Goal: Task Accomplishment & Management: Use online tool/utility

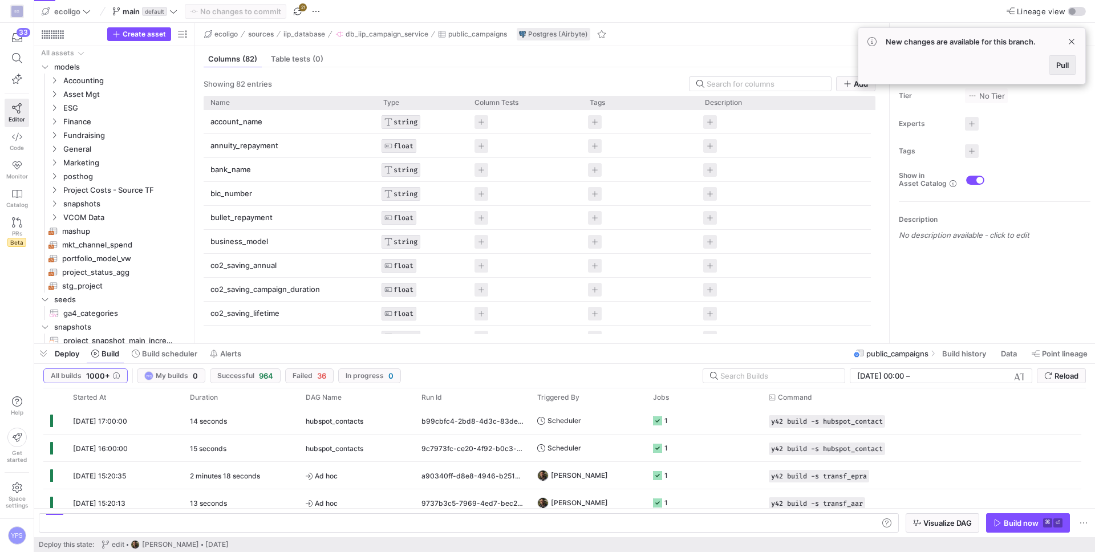
click at [1060, 71] on span at bounding box center [1063, 65] width 26 height 18
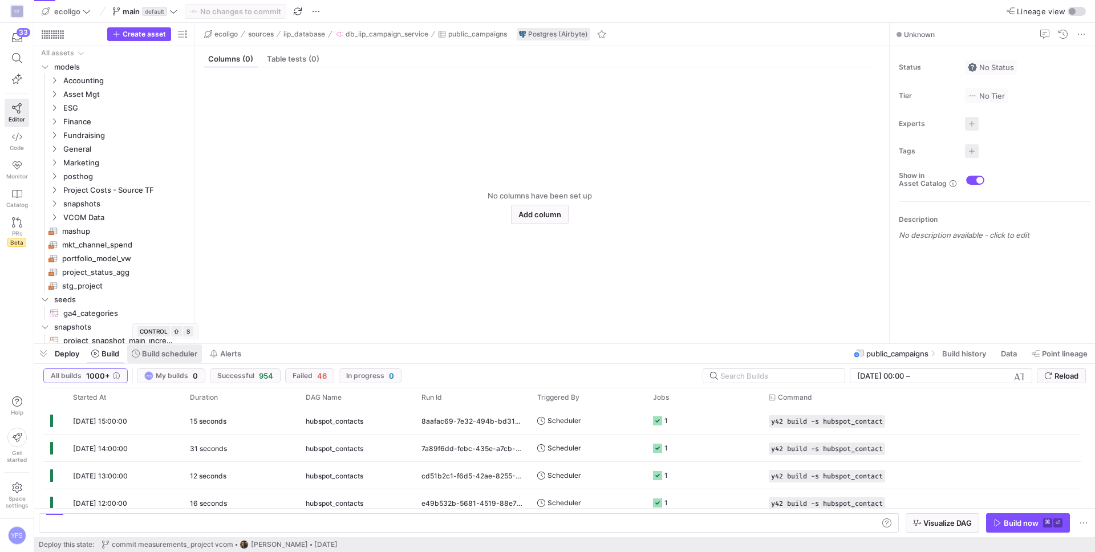
click at [171, 359] on span at bounding box center [164, 354] width 75 height 18
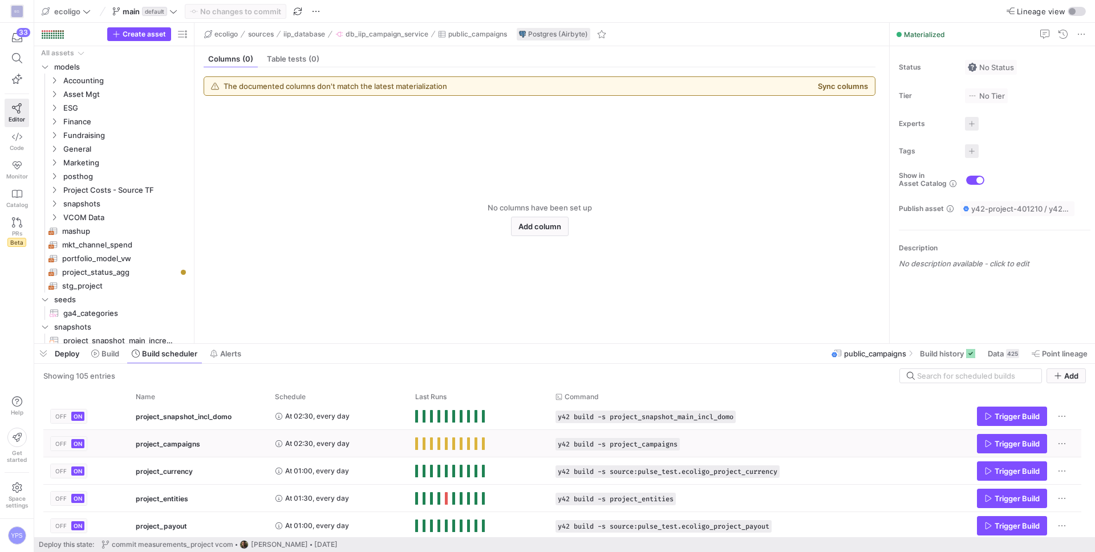
click at [234, 443] on div "project_campaigns" at bounding box center [198, 444] width 125 height 27
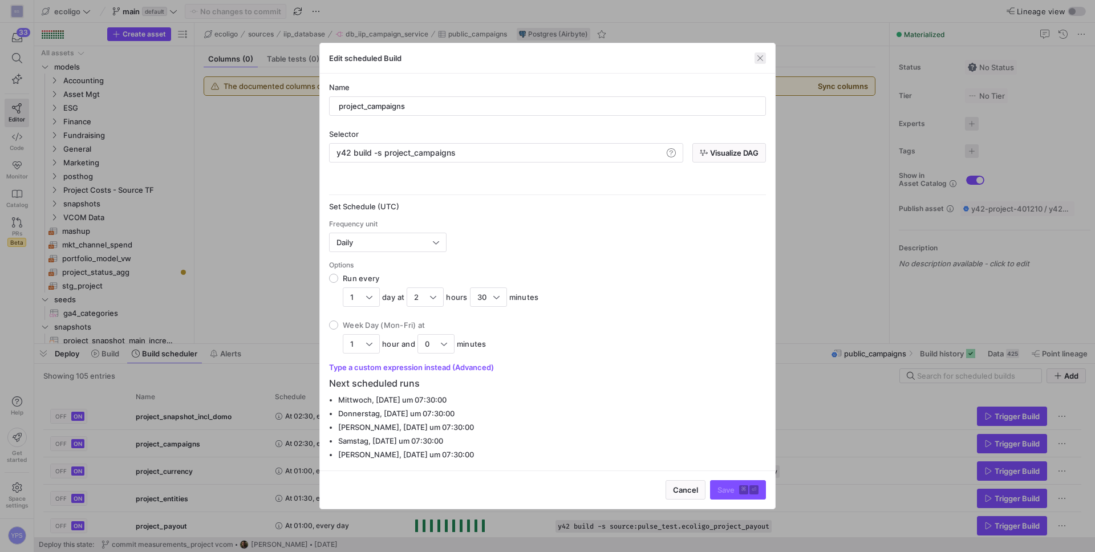
click at [756, 55] on span "button" at bounding box center [760, 57] width 11 height 11
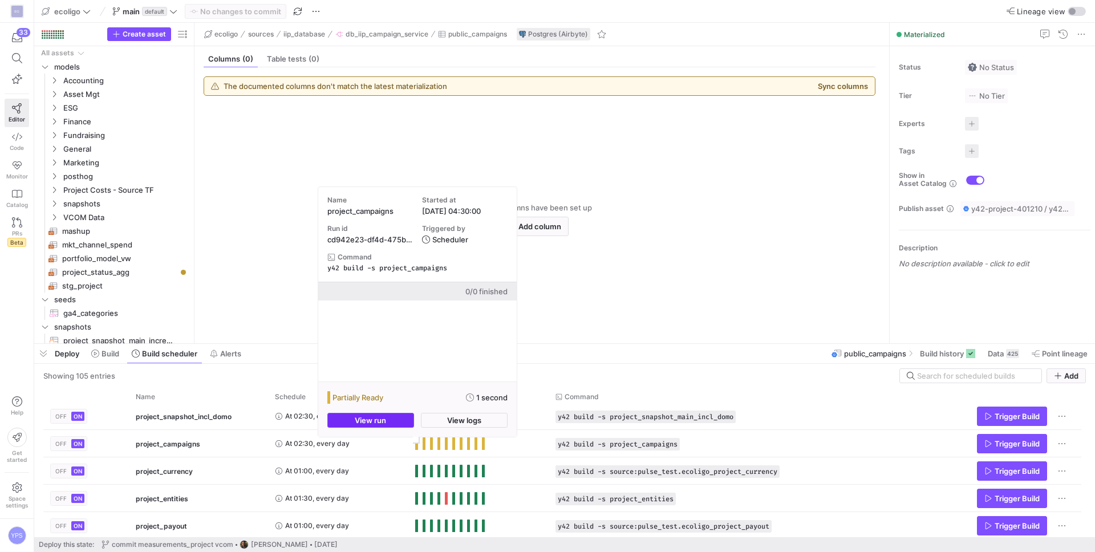
click at [396, 423] on span "button" at bounding box center [371, 421] width 86 height 14
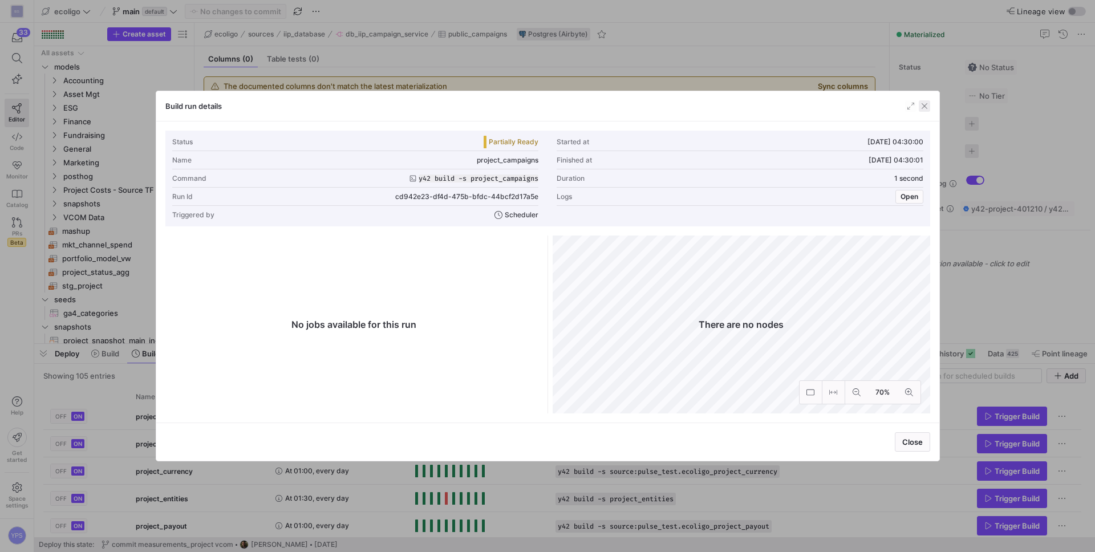
click at [925, 108] on span "button" at bounding box center [924, 105] width 11 height 11
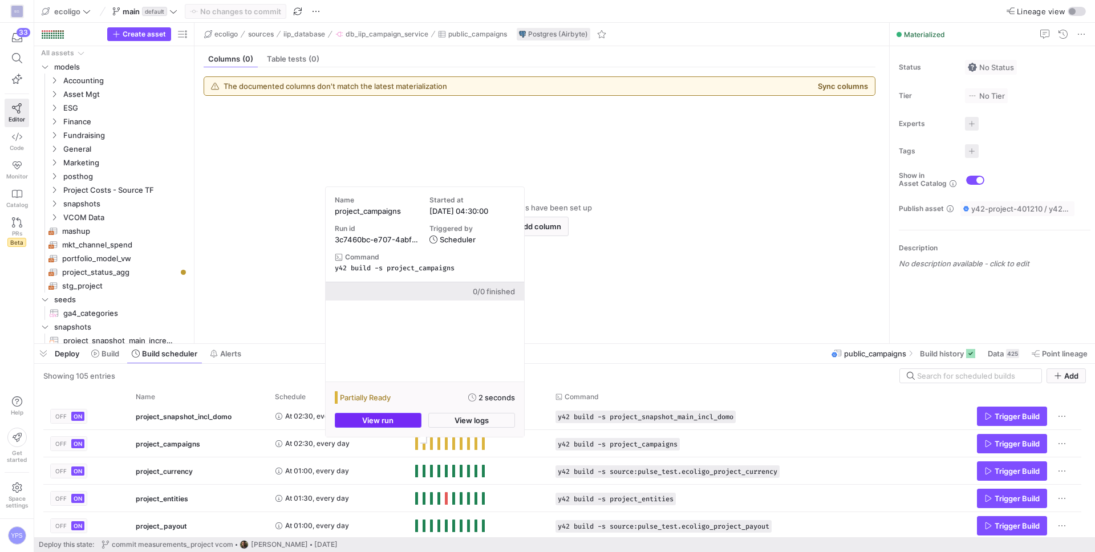
click at [407, 423] on span "button" at bounding box center [378, 421] width 86 height 14
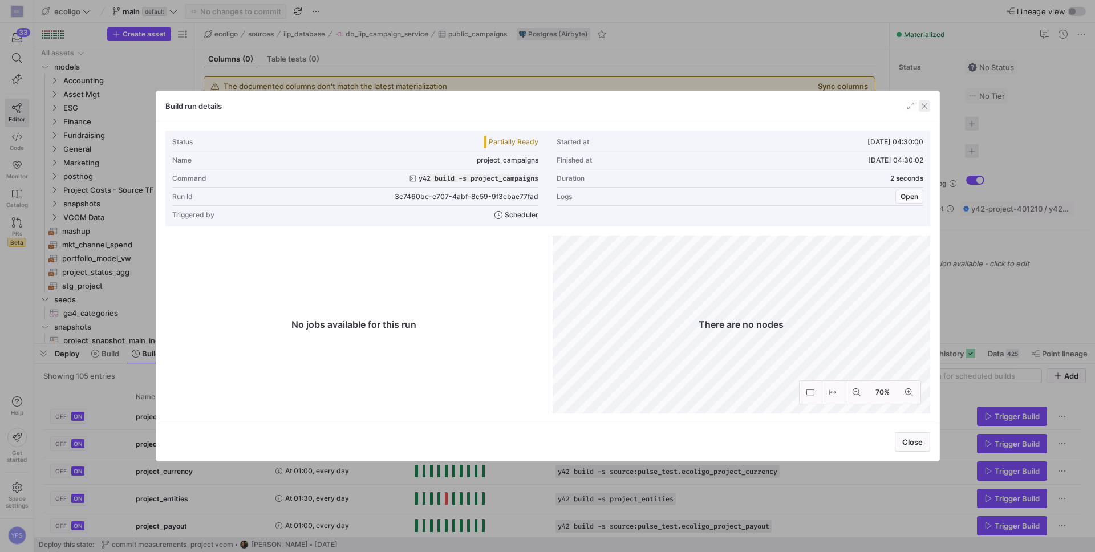
click at [923, 110] on span "button" at bounding box center [924, 105] width 11 height 11
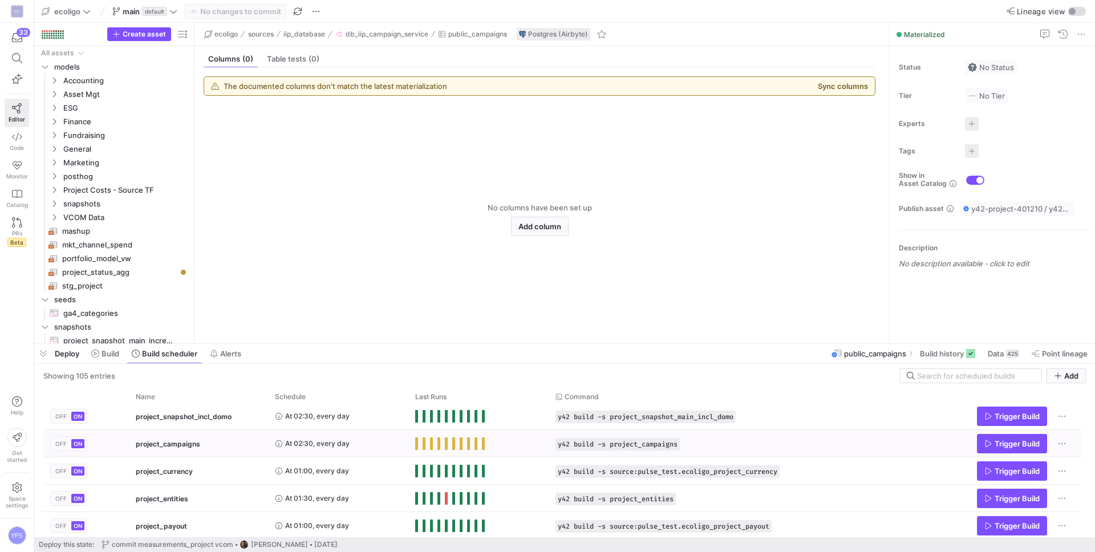
click at [1068, 442] on div "Trigger Build" at bounding box center [1007, 444] width 133 height 26
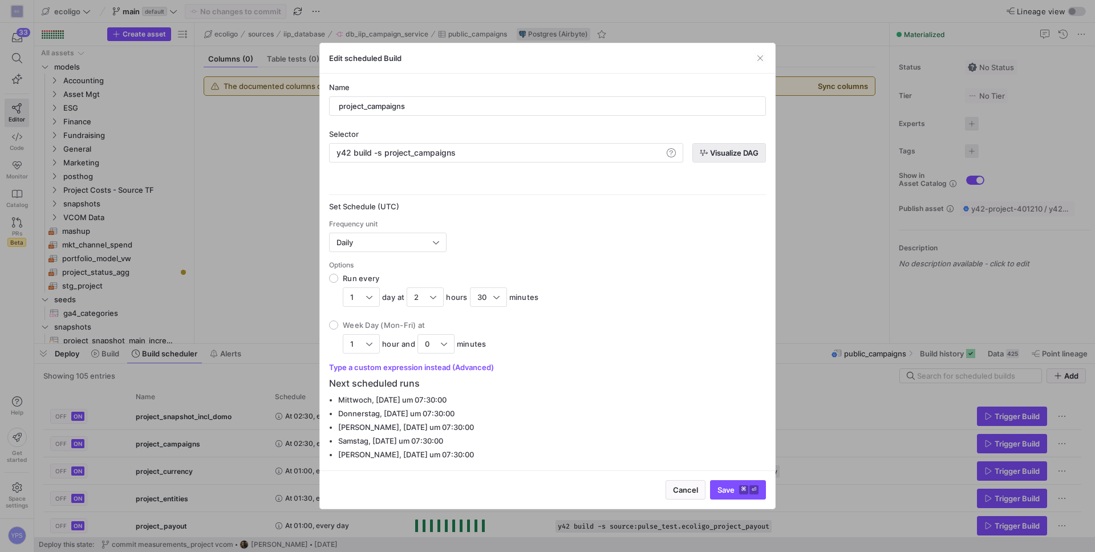
click at [722, 145] on span "button" at bounding box center [729, 153] width 72 height 18
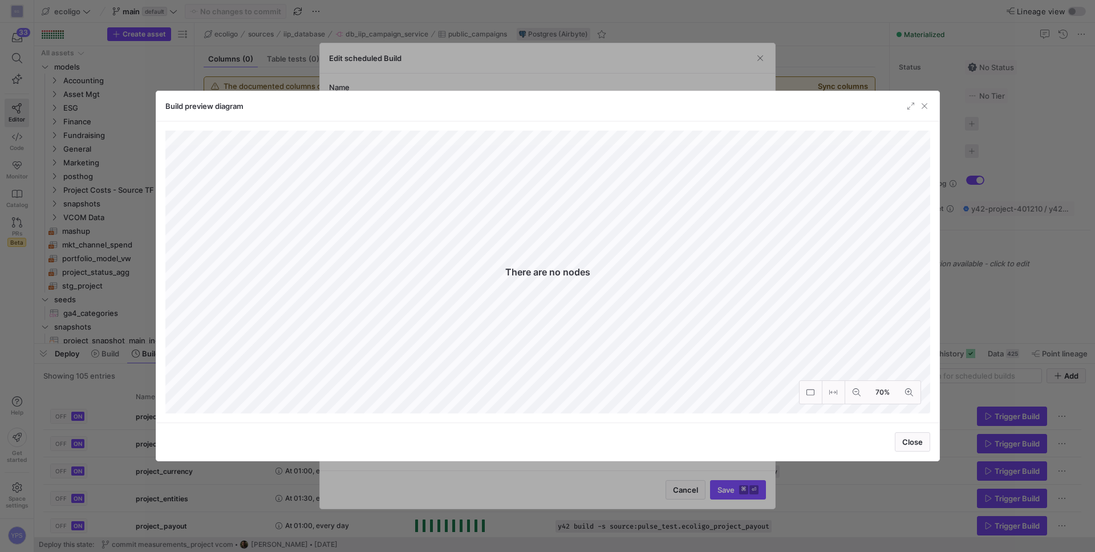
click at [931, 107] on div "Build preview diagram" at bounding box center [547, 106] width 783 height 30
click at [922, 107] on span "button" at bounding box center [924, 105] width 11 height 11
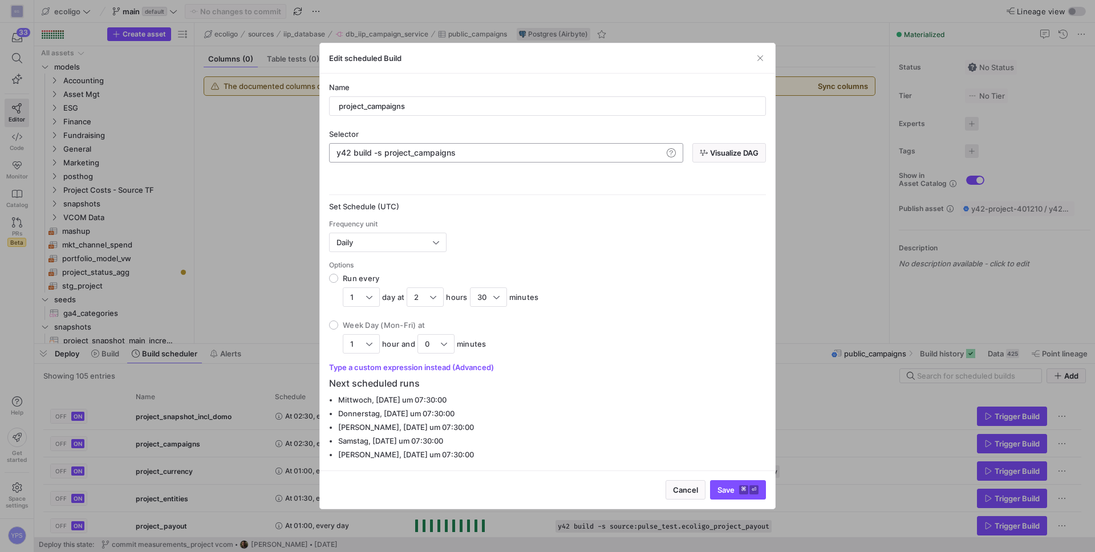
click at [425, 154] on div "y42 build -s project_campaigns" at bounding box center [500, 152] width 326 height 9
click at [762, 56] on span "button" at bounding box center [760, 57] width 11 height 11
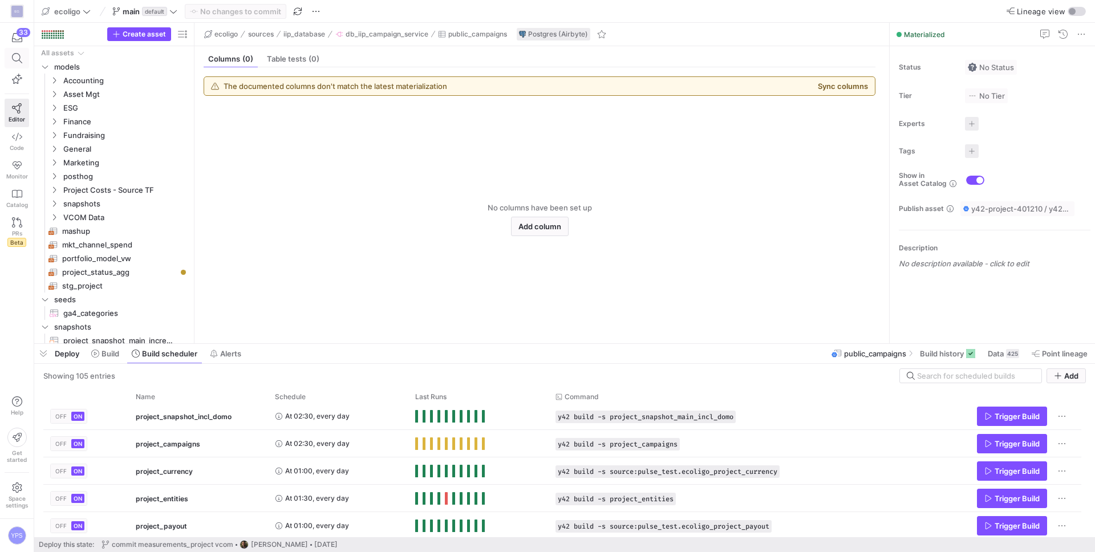
click at [23, 57] on span at bounding box center [17, 58] width 14 height 10
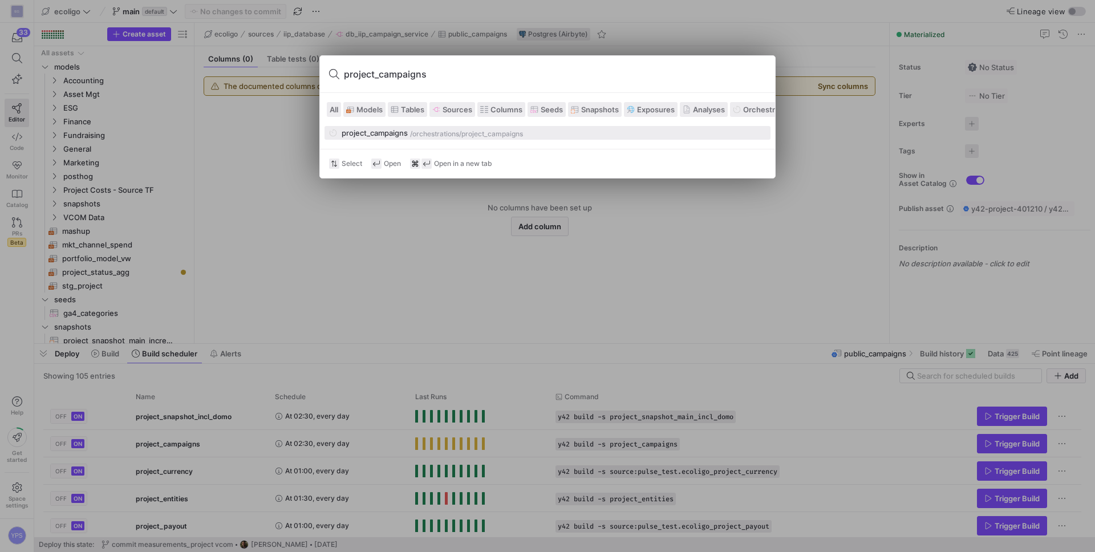
type input "project_campaigns"
click at [394, 315] on div at bounding box center [547, 276] width 1095 height 552
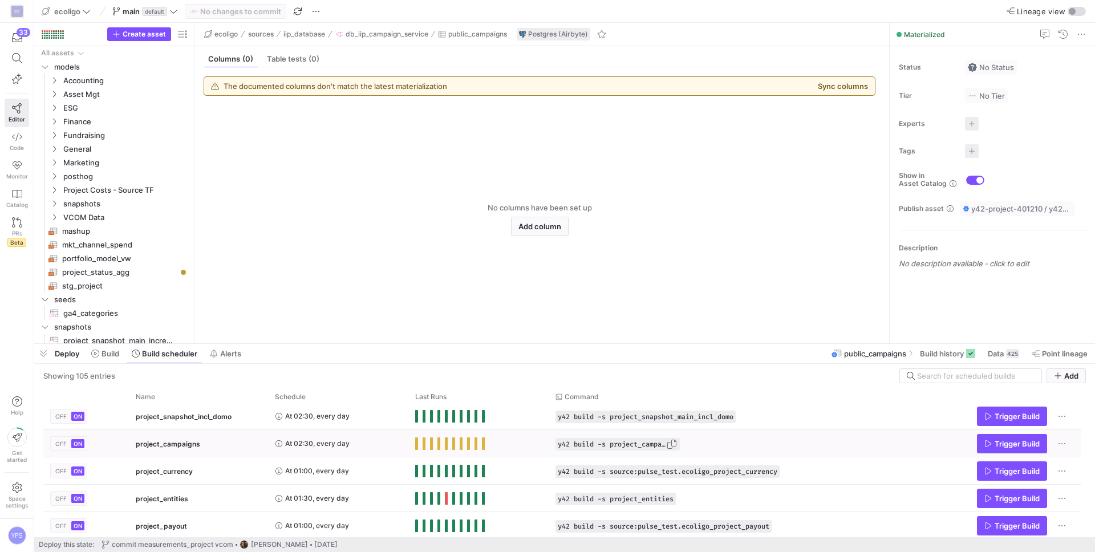
click at [678, 440] on span "Press SPACE to select this row." at bounding box center [671, 444] width 11 height 11
click at [1064, 443] on span "Press SPACE to select this row." at bounding box center [1061, 443] width 11 height 11
click at [809, 448] on div at bounding box center [547, 276] width 1095 height 552
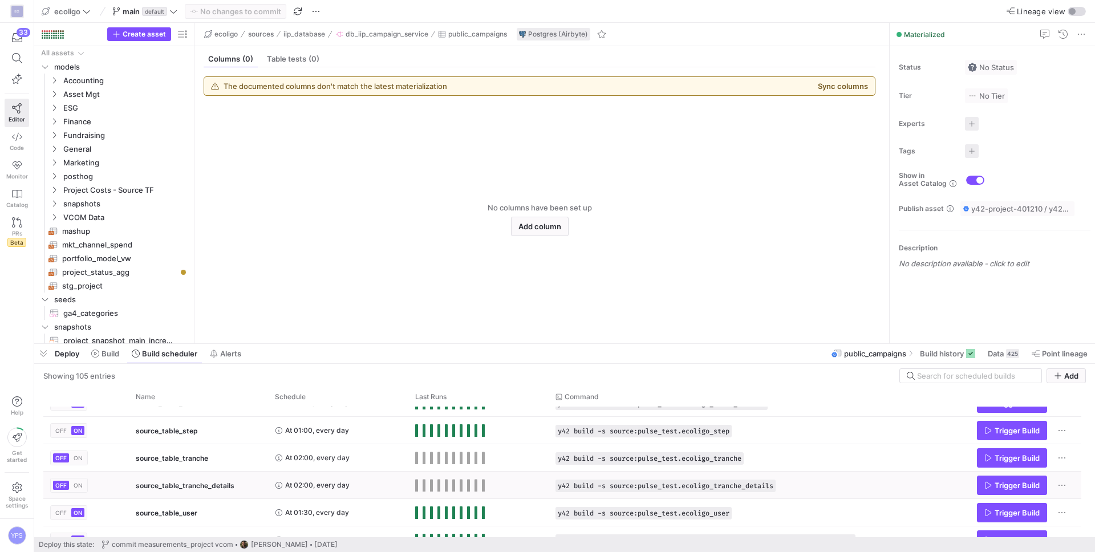
scroll to position [2744, 0]
